Goal: Task Accomplishment & Management: Use online tool/utility

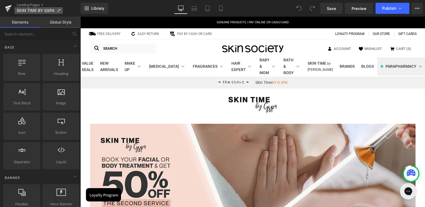
click at [58, 11] on icon at bounding box center [59, 11] width 4 height 4
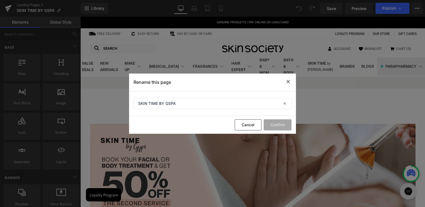
click at [290, 81] on icon at bounding box center [288, 81] width 7 height 7
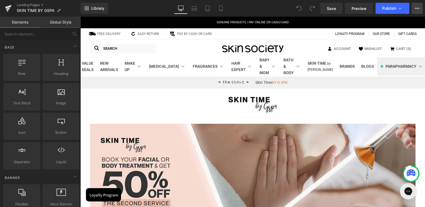
click at [416, 9] on icon at bounding box center [417, 8] width 4 height 4
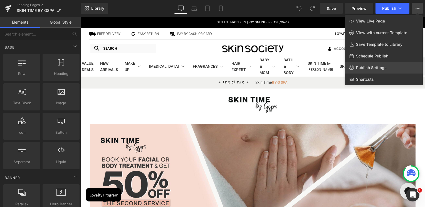
click at [371, 68] on span "Publish Settings" at bounding box center [371, 67] width 31 height 5
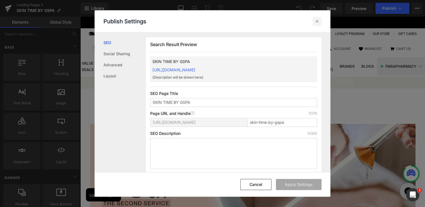
click at [319, 23] on icon at bounding box center [317, 22] width 6 height 6
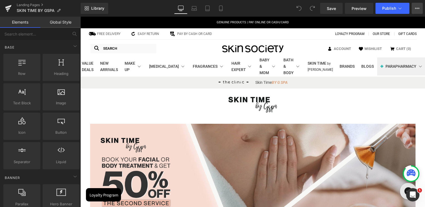
click at [415, 8] on icon at bounding box center [415, 8] width 1 height 1
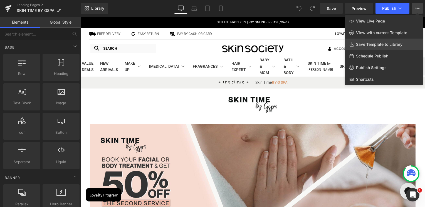
click at [397, 44] on span "Save Template to Library" at bounding box center [379, 44] width 46 height 5
click at [397, 44] on ul "Account WISHILIST Cart ( 0 )" at bounding box center [369, 49] width 91 height 10
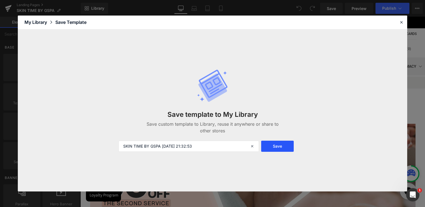
click at [280, 145] on button "Save" at bounding box center [277, 146] width 33 height 11
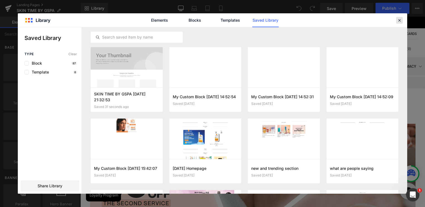
click at [399, 22] on icon at bounding box center [399, 20] width 5 height 5
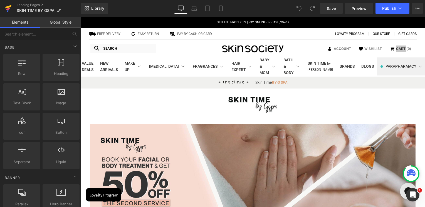
click at [13, 13] on link at bounding box center [8, 8] width 17 height 17
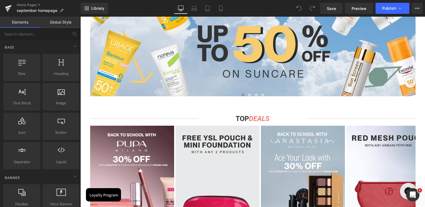
scroll to position [389, 0]
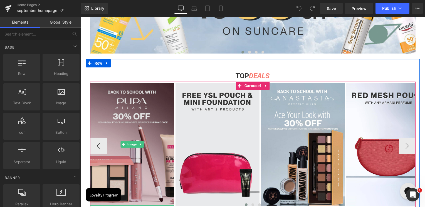
drag, startPoint x: 138, startPoint y: 111, endPoint x: 141, endPoint y: 110, distance: 3.2
click at [138, 111] on img at bounding box center [132, 144] width 84 height 123
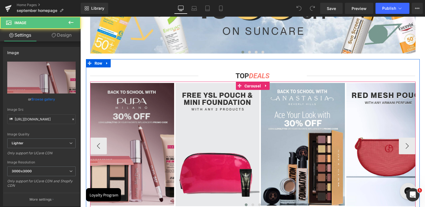
drag, startPoint x: 255, startPoint y: 87, endPoint x: 158, endPoint y: 83, distance: 97.4
click at [255, 87] on span "Carousel" at bounding box center [252, 86] width 19 height 8
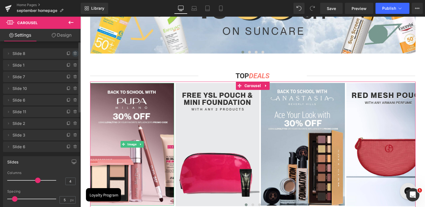
click at [73, 54] on icon at bounding box center [75, 53] width 4 height 4
click at [74, 54] on button "Delete" at bounding box center [70, 53] width 18 height 7
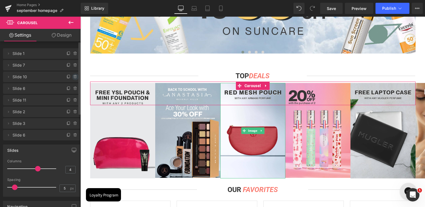
click at [74, 76] on icon at bounding box center [75, 77] width 2 height 3
click at [73, 78] on button "Delete" at bounding box center [70, 77] width 18 height 7
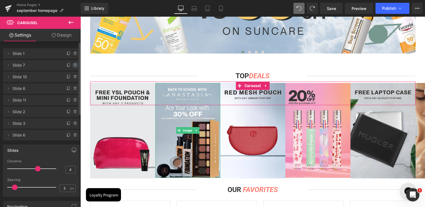
click at [73, 65] on icon at bounding box center [75, 65] width 4 height 4
click at [72, 66] on button "Delete" at bounding box center [70, 65] width 18 height 7
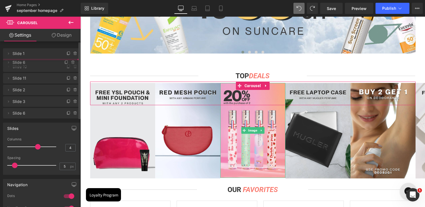
drag, startPoint x: 38, startPoint y: 80, endPoint x: 40, endPoint y: 65, distance: 14.7
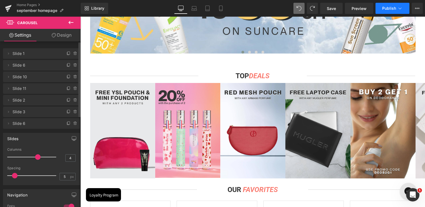
click at [387, 8] on span "Publish" at bounding box center [389, 8] width 14 height 4
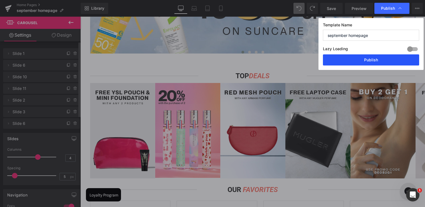
click at [376, 59] on button "Publish" at bounding box center [371, 59] width 96 height 11
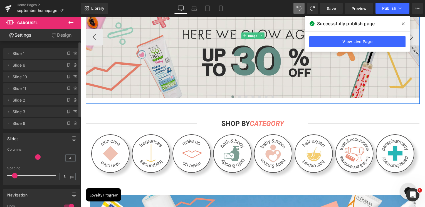
scroll to position [56, 0]
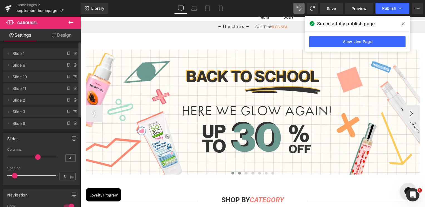
drag, startPoint x: 237, startPoint y: 175, endPoint x: 240, endPoint y: 174, distance: 3.2
click at [237, 175] on button at bounding box center [239, 174] width 7 height 6
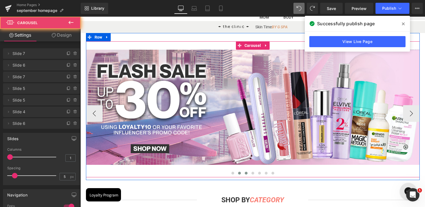
click at [243, 173] on button at bounding box center [246, 174] width 7 height 6
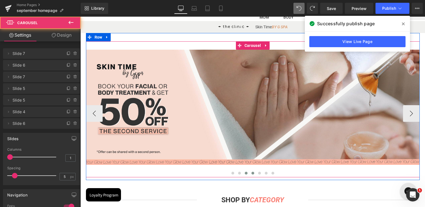
click at [251, 173] on span at bounding box center [252, 173] width 3 height 3
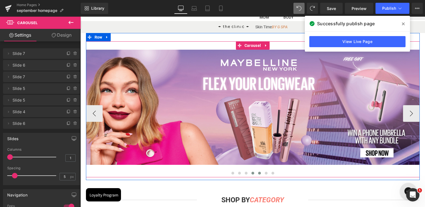
click at [258, 173] on span at bounding box center [259, 173] width 3 height 3
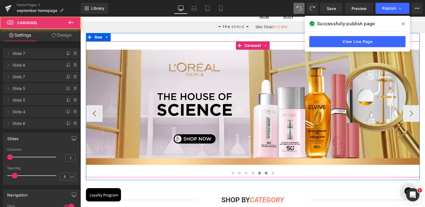
click at [266, 174] on button at bounding box center [266, 174] width 7 height 6
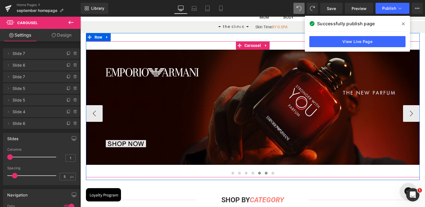
click at [258, 173] on span at bounding box center [259, 173] width 3 height 3
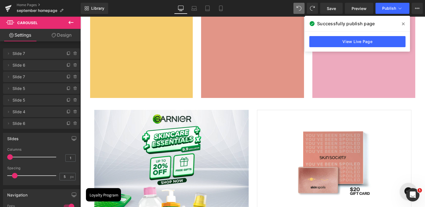
scroll to position [1918, 0]
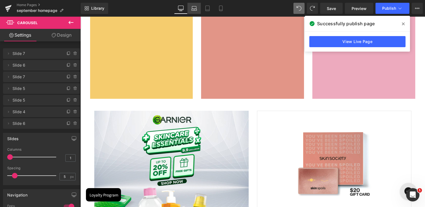
click at [194, 13] on link "Laptop" at bounding box center [193, 8] width 13 height 11
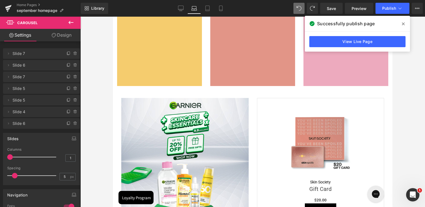
scroll to position [16, 0]
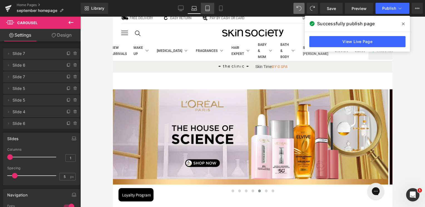
click at [212, 7] on link "Tablet" at bounding box center [207, 8] width 13 height 11
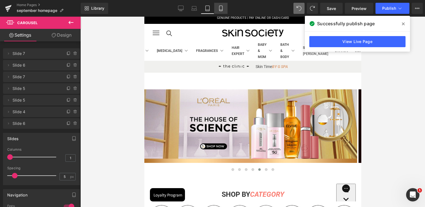
click at [220, 6] on icon at bounding box center [221, 9] width 6 height 6
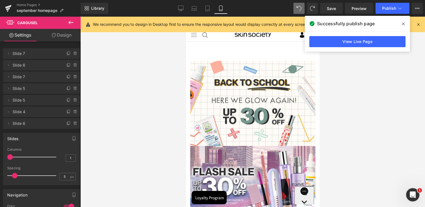
scroll to position [0, 0]
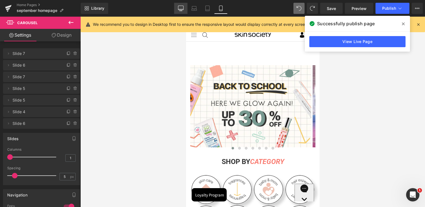
click at [185, 7] on link "Desktop" at bounding box center [180, 8] width 13 height 11
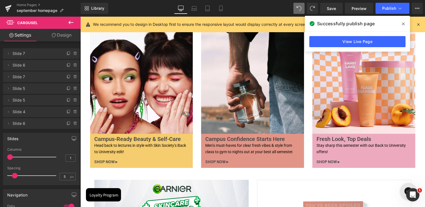
scroll to position [1684, 0]
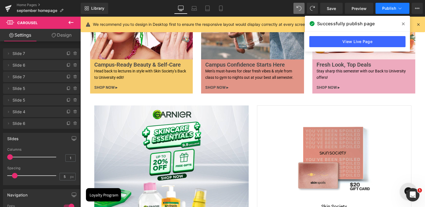
click at [385, 6] on button "Publish" at bounding box center [392, 8] width 34 height 11
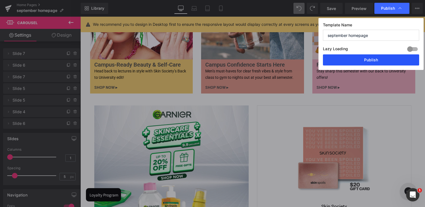
click at [369, 58] on button "Publish" at bounding box center [371, 59] width 96 height 11
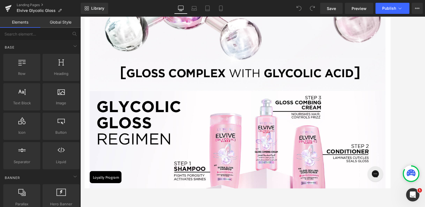
scroll to position [250, 0]
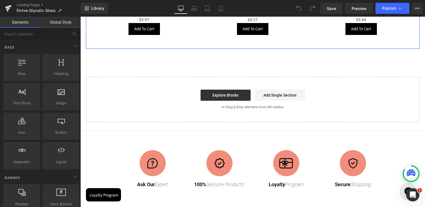
scroll to position [639, 0]
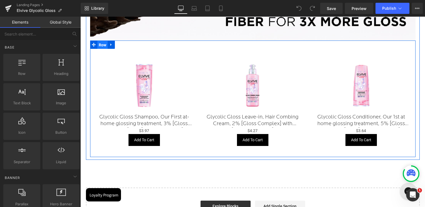
click at [100, 47] on span "Row" at bounding box center [102, 45] width 11 height 8
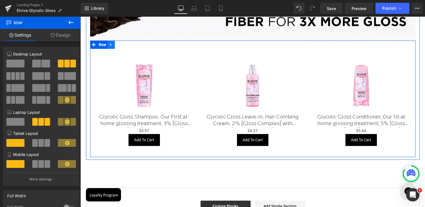
click at [109, 44] on icon at bounding box center [111, 45] width 4 height 4
click at [119, 45] on link at bounding box center [118, 45] width 7 height 8
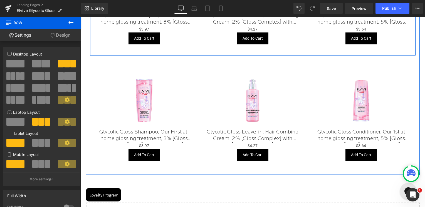
scroll to position [758, 0]
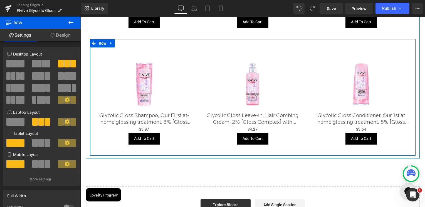
drag, startPoint x: 101, startPoint y: 42, endPoint x: 116, endPoint y: 42, distance: 15.3
click at [101, 42] on span "Row" at bounding box center [102, 43] width 11 height 8
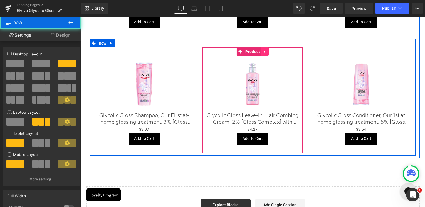
click at [264, 52] on icon at bounding box center [264, 51] width 1 height 3
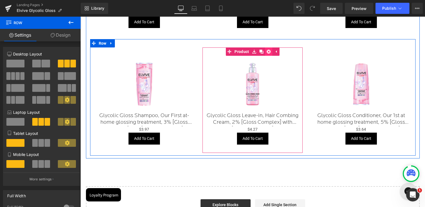
click at [267, 53] on icon at bounding box center [269, 52] width 4 height 4
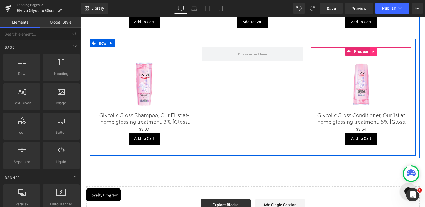
click at [372, 53] on icon at bounding box center [373, 51] width 4 height 4
click at [373, 53] on link at bounding box center [376, 52] width 7 height 8
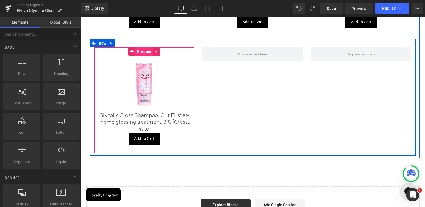
click at [139, 49] on span "Product" at bounding box center [143, 52] width 17 height 8
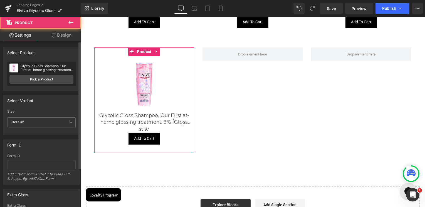
click at [29, 73] on div "Glycolic Gloss Shampoo, Our First at-home glossing treatment, 3% [Gloss Complex…" at bounding box center [41, 74] width 68 height 24
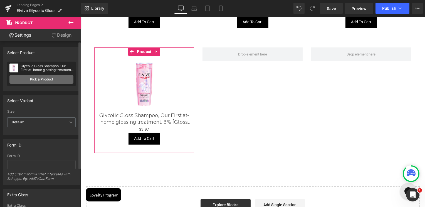
click at [29, 76] on link "Pick a Product" at bounding box center [41, 79] width 64 height 9
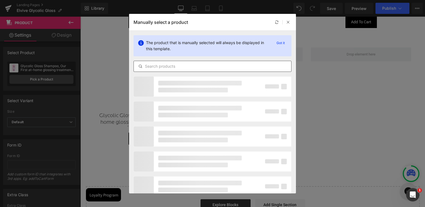
click at [205, 62] on div at bounding box center [212, 66] width 158 height 11
click at [192, 67] on input "text" at bounding box center [212, 66] width 157 height 7
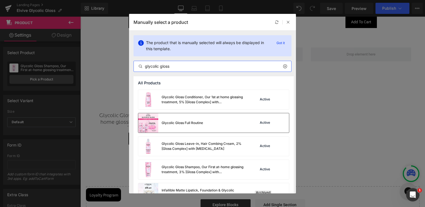
type input "glycolic gloss"
click at [185, 131] on div "Glycolic Gloss Full Routine" at bounding box center [170, 122] width 65 height 19
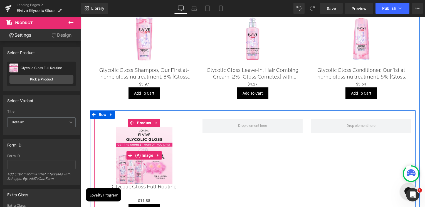
scroll to position [674, 0]
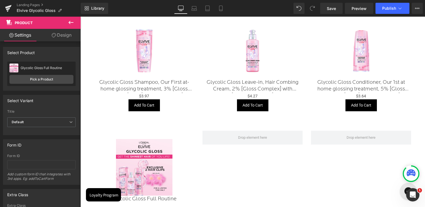
click at [74, 23] on icon at bounding box center [71, 22] width 7 height 7
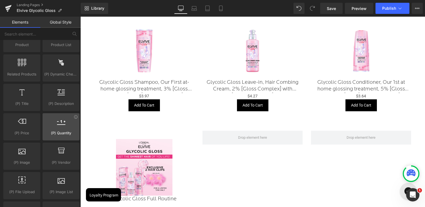
scroll to position [473, 0]
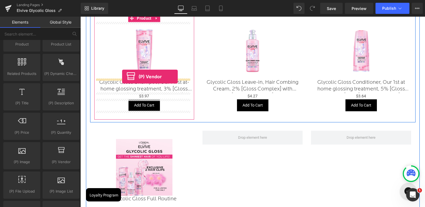
drag, startPoint x: 143, startPoint y: 174, endPoint x: 122, endPoint y: 77, distance: 99.6
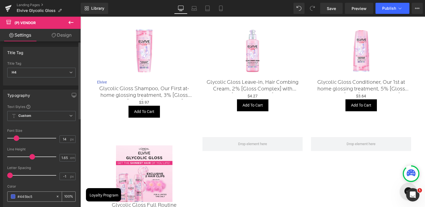
click at [11, 197] on span at bounding box center [13, 197] width 4 height 4
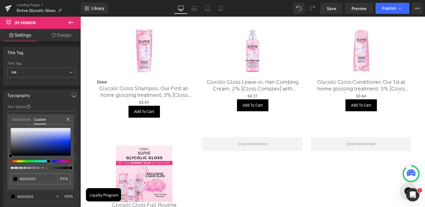
drag, startPoint x: 29, startPoint y: 144, endPoint x: -7, endPoint y: 159, distance: 39.0
click at [0, 159] on html "(P) Vendor You are previewing how the will restyle your page. You can not edit …" at bounding box center [212, 103] width 425 height 207
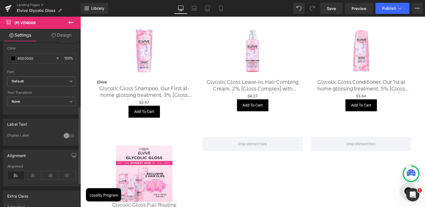
scroll to position [139, 0]
click at [35, 175] on icon at bounding box center [32, 175] width 17 height 8
click at [73, 24] on icon at bounding box center [71, 22] width 7 height 7
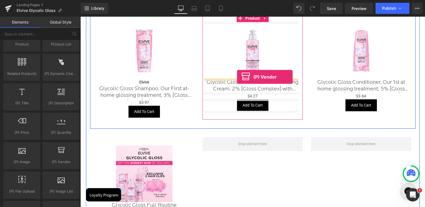
drag, startPoint x: 156, startPoint y: 167, endPoint x: 237, endPoint y: 77, distance: 120.7
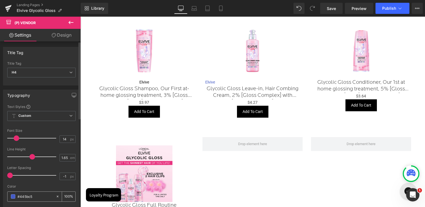
click at [13, 194] on div "#445bc5" at bounding box center [32, 197] width 48 height 10
click at [13, 195] on span at bounding box center [13, 197] width 4 height 4
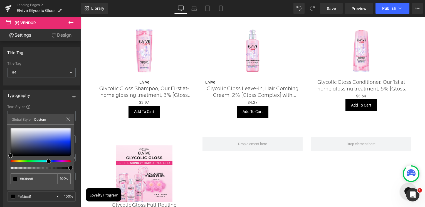
drag, startPoint x: 2, startPoint y: 157, endPoint x: -6, endPoint y: 163, distance: 9.7
click at [0, 163] on html "(P) Vendor You are previewing how the will restyle your page. You can not edit …" at bounding box center [212, 103] width 425 height 207
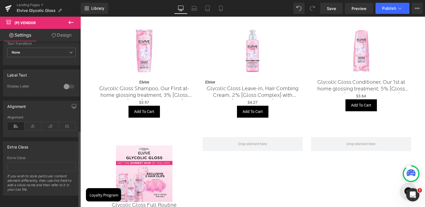
scroll to position [191, 0]
click at [29, 122] on icon at bounding box center [32, 126] width 17 height 8
click at [71, 22] on icon at bounding box center [70, 22] width 5 height 3
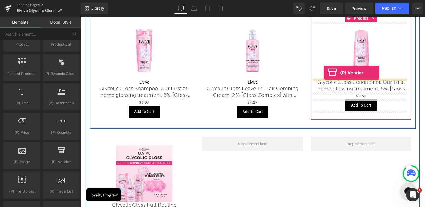
drag, startPoint x: 157, startPoint y: 164, endPoint x: 324, endPoint y: 73, distance: 189.9
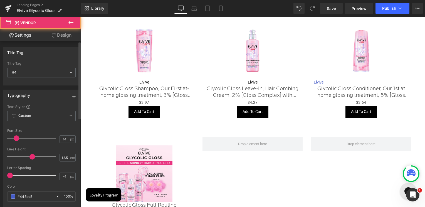
scroll to position [111, 0]
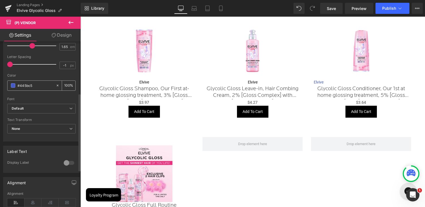
click at [13, 85] on span at bounding box center [13, 85] width 4 height 4
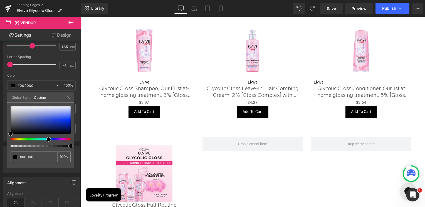
drag, startPoint x: 22, startPoint y: 117, endPoint x: -2, endPoint y: 153, distance: 43.3
click at [0, 153] on html "(P) Vendor You are previewing how the will restyle your page. You can not edit …" at bounding box center [212, 103] width 425 height 207
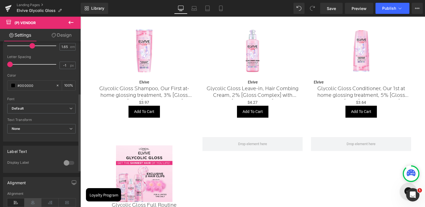
click at [33, 202] on icon at bounding box center [32, 203] width 17 height 8
click at [71, 22] on icon at bounding box center [71, 22] width 7 height 7
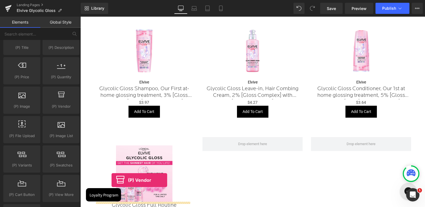
scroll to position [680, 0]
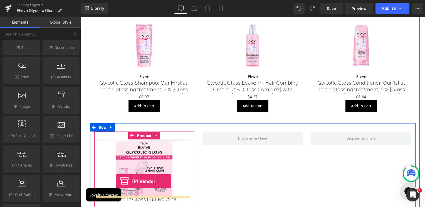
drag, startPoint x: 148, startPoint y: 282, endPoint x: 121, endPoint y: 194, distance: 92.7
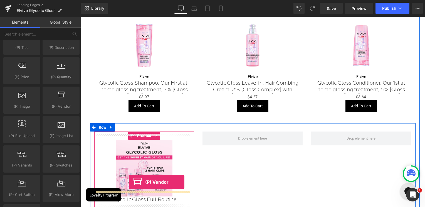
scroll to position [702, 0]
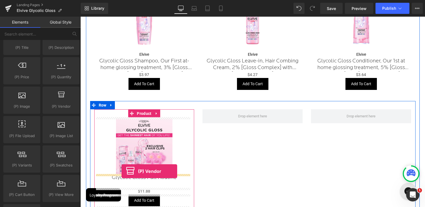
click at [121, 172] on img at bounding box center [144, 146] width 57 height 57
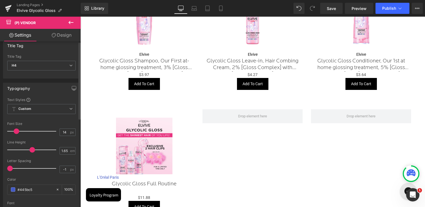
scroll to position [28, 0]
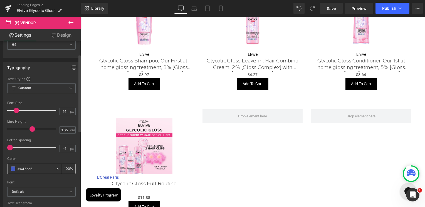
click at [12, 168] on span at bounding box center [13, 169] width 4 height 4
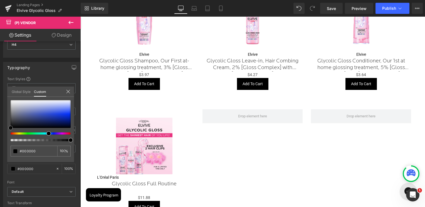
drag, startPoint x: 33, startPoint y: 114, endPoint x: -9, endPoint y: 141, distance: 49.0
click at [0, 141] on html "(P) Vendor You are previewing how the will restyle your page. You can not edit …" at bounding box center [212, 103] width 425 height 207
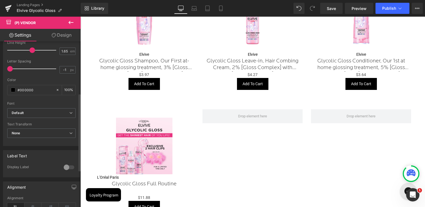
scroll to position [111, 0]
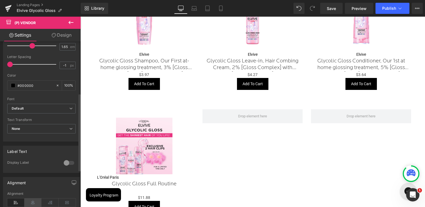
click at [36, 200] on icon at bounding box center [32, 203] width 17 height 8
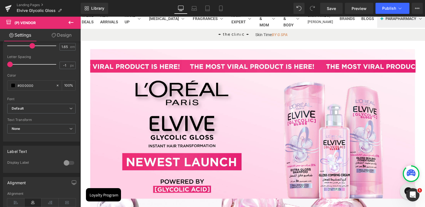
scroll to position [0, 0]
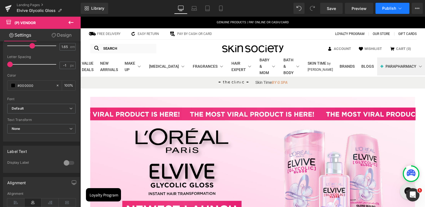
click at [384, 12] on button "Publish" at bounding box center [392, 8] width 34 height 11
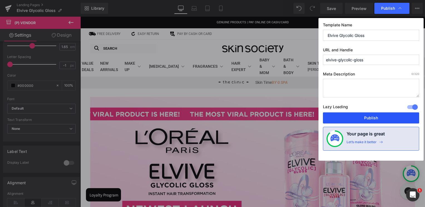
click at [350, 115] on button "Publish" at bounding box center [371, 118] width 96 height 11
